Goal: Book appointment/travel/reservation

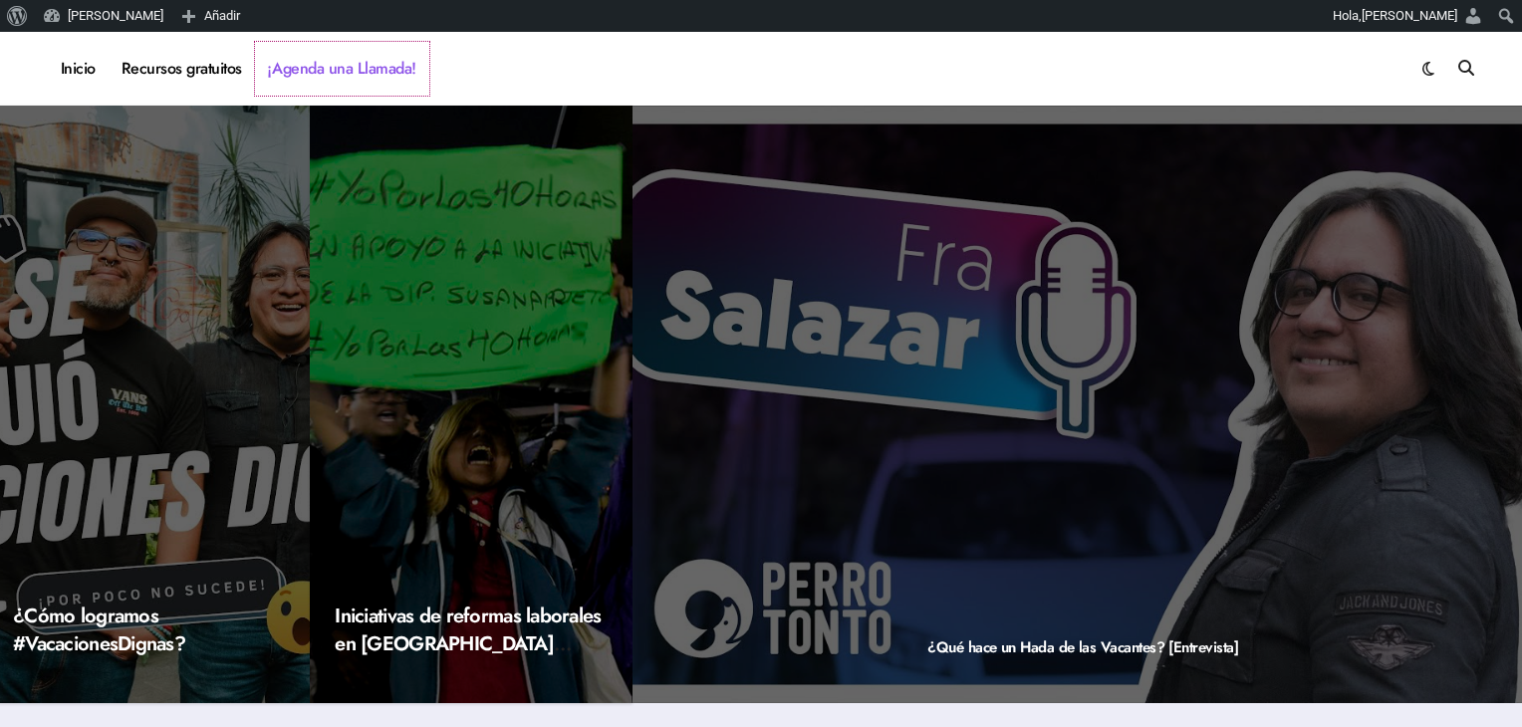
click at [323, 50] on link "¡Agenda una Llamada!" at bounding box center [342, 69] width 174 height 54
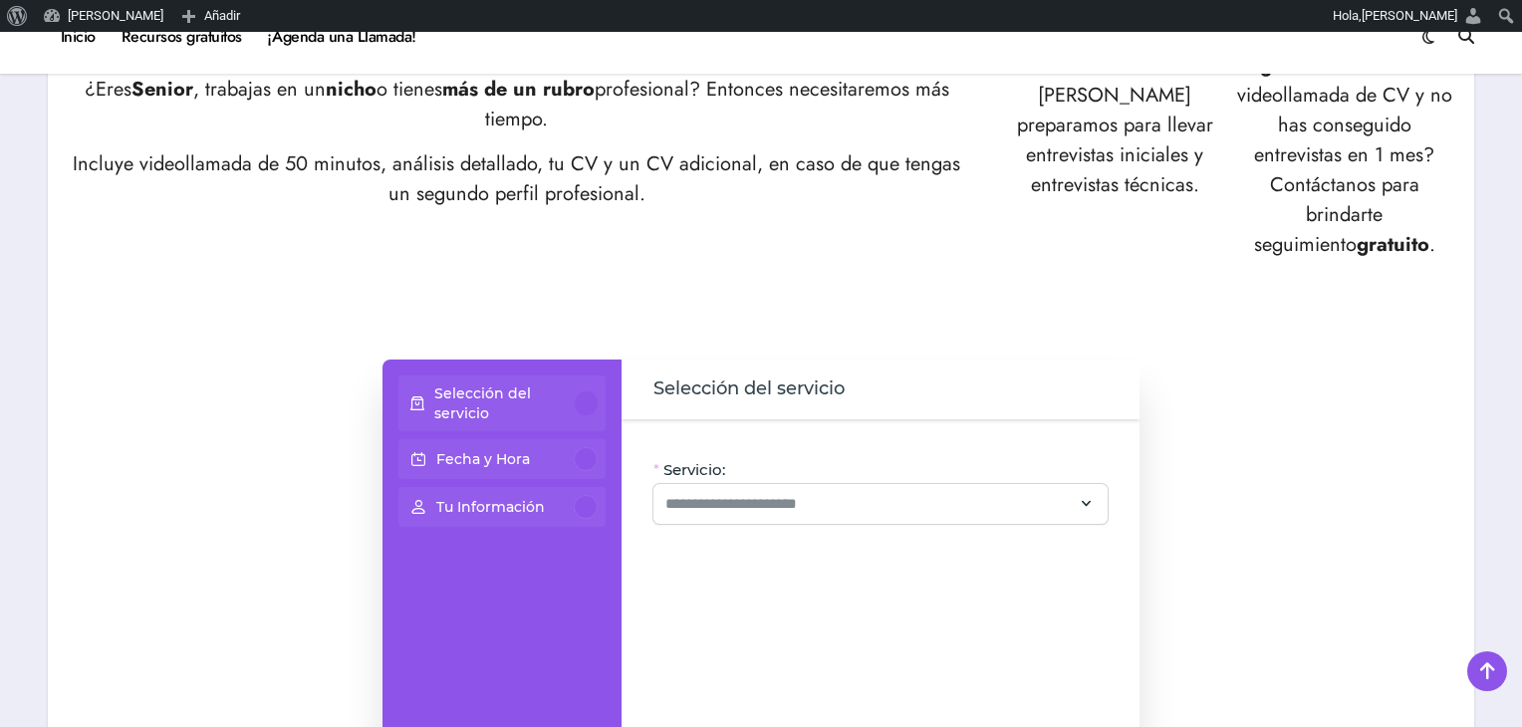
scroll to position [1179, 0]
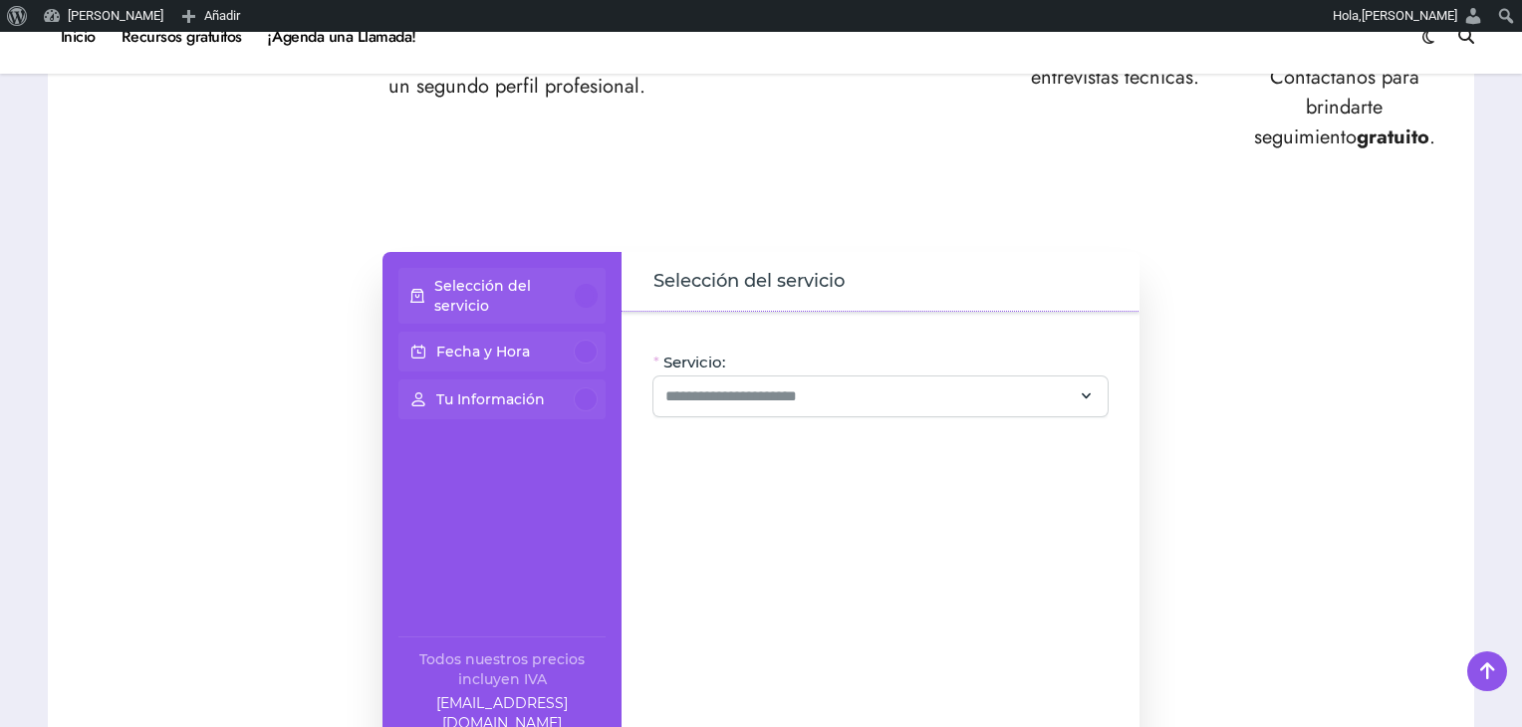
click at [849, 376] on div "Servicio:" at bounding box center [880, 384] width 454 height 65
click at [844, 385] on input "Servicio:" at bounding box center [868, 396] width 406 height 24
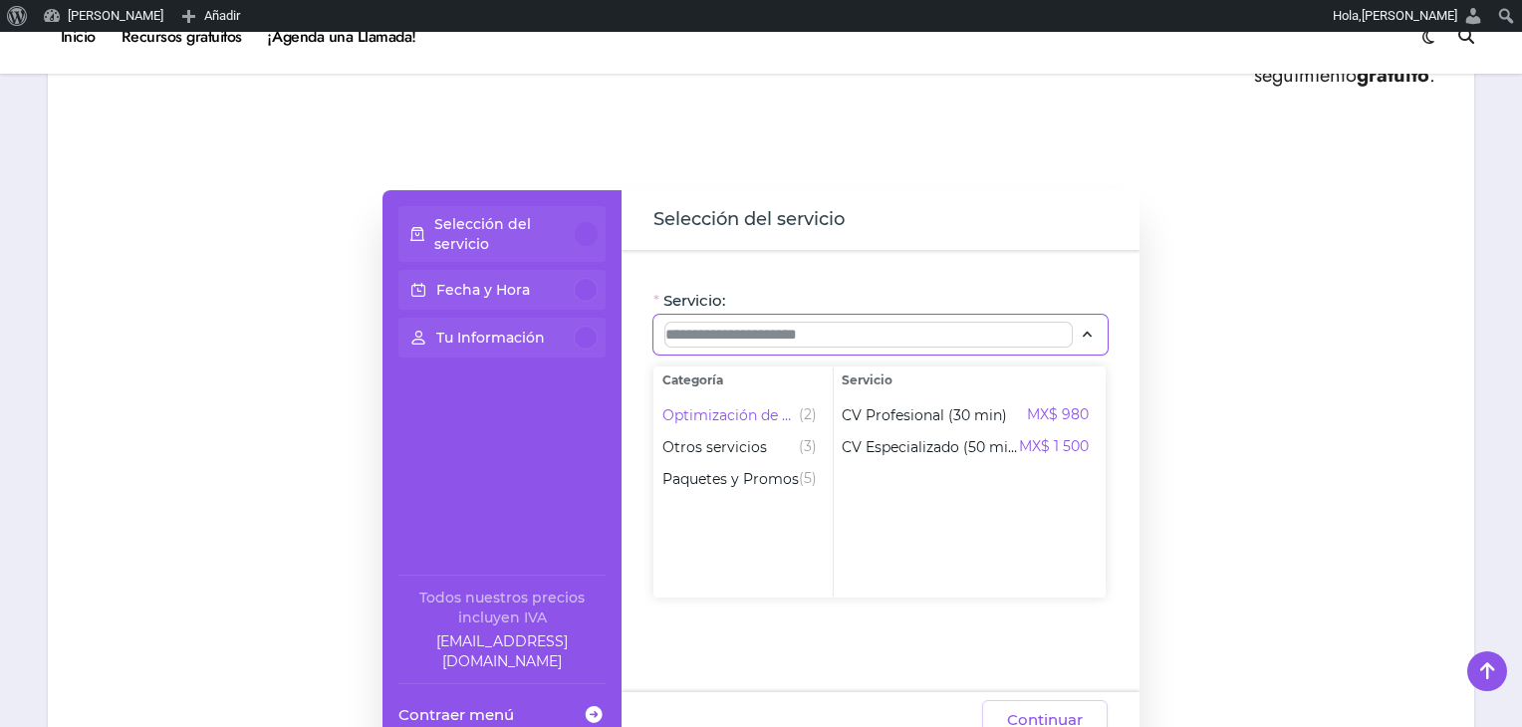
scroll to position [1242, 0]
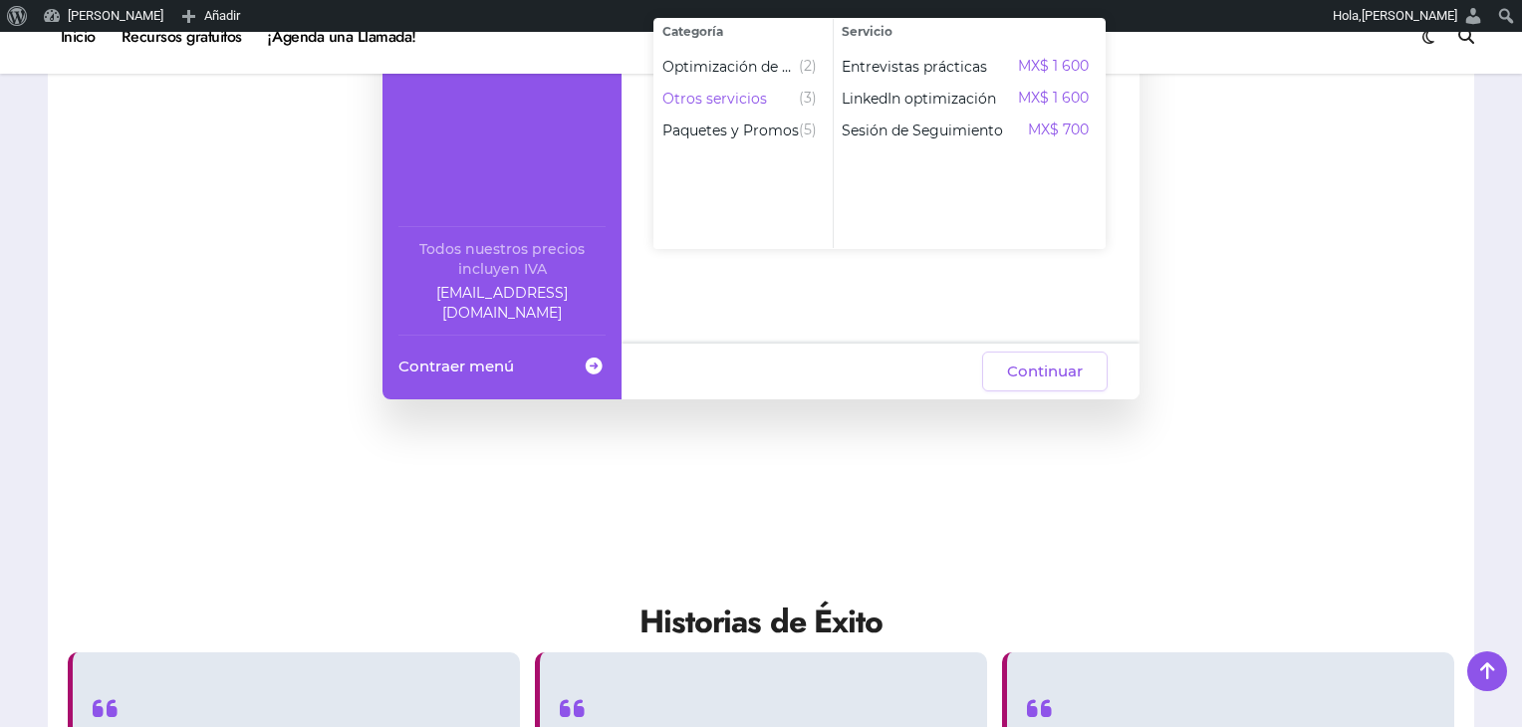
click at [1179, 449] on div "¿Subes Currículum a todas las bolsas de trabajo y no recibes entrevistas? ¿No s…" at bounding box center [761, 173] width 1426 height 3113
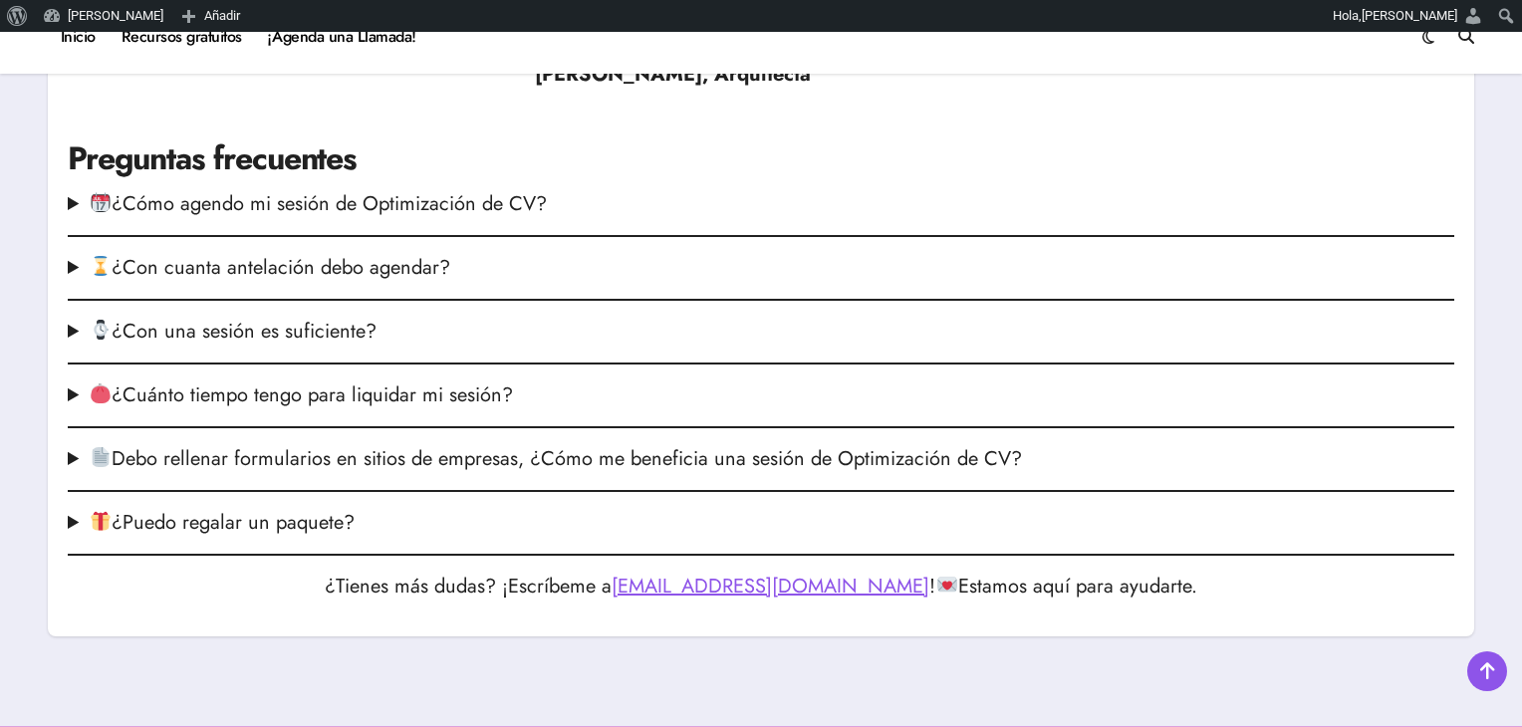
scroll to position [2685, 0]
